Goal: Find specific page/section: Find specific page/section

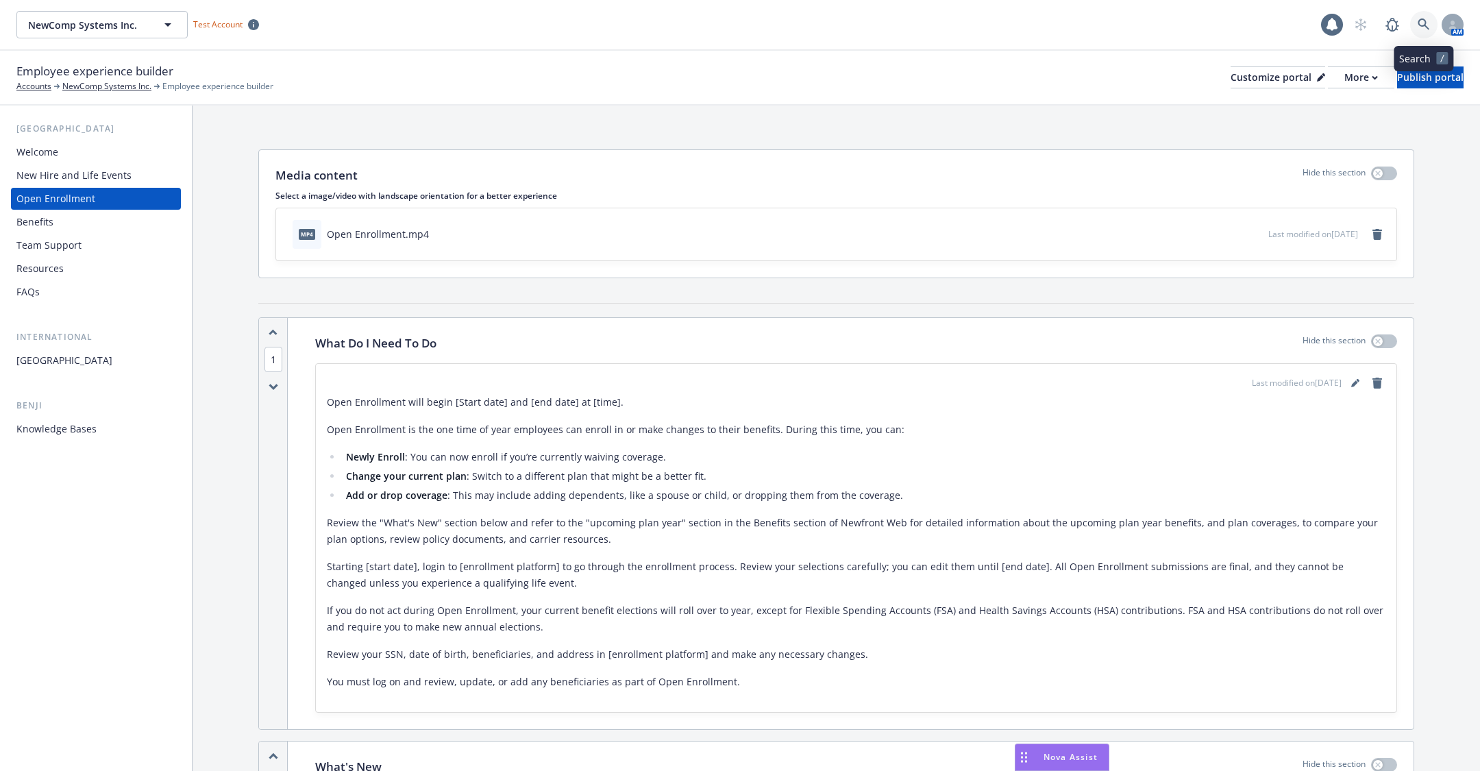
click at [1427, 26] on icon at bounding box center [1424, 24] width 12 height 12
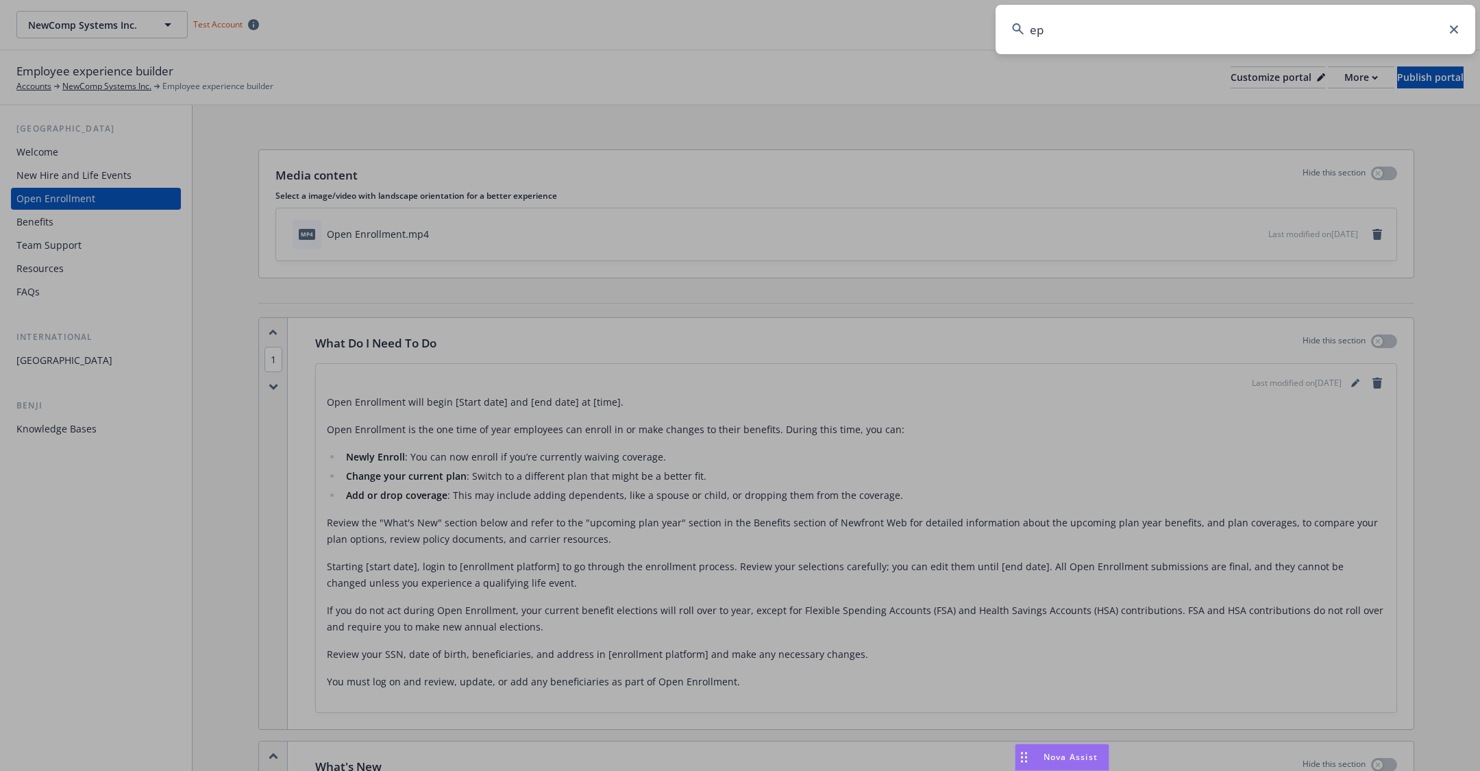
type input "e"
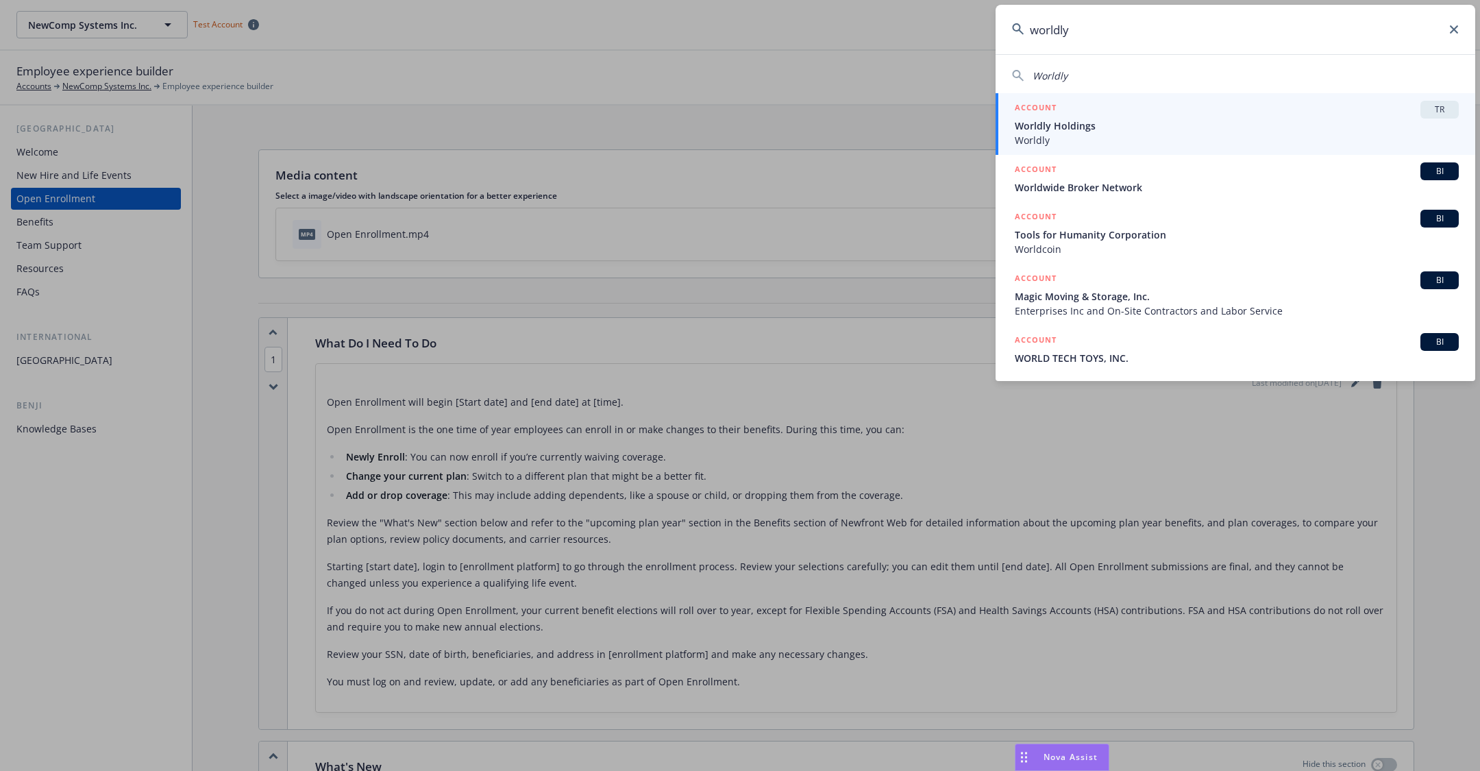
type input "worldly"
click at [1161, 129] on span "Worldly Holdings" at bounding box center [1237, 126] width 444 height 14
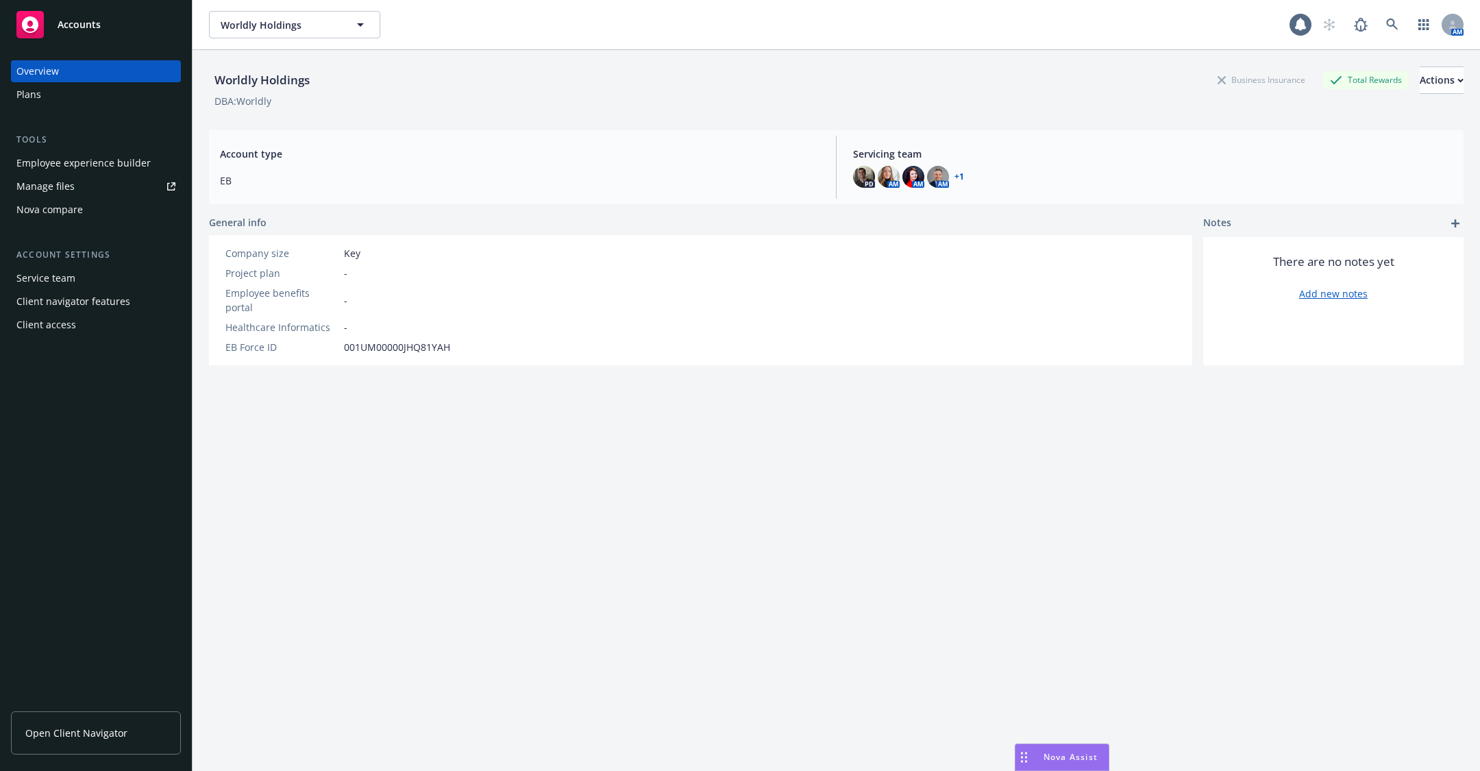
click at [110, 173] on div "Employee experience builder" at bounding box center [83, 163] width 134 height 22
